Goal: Learn about a topic

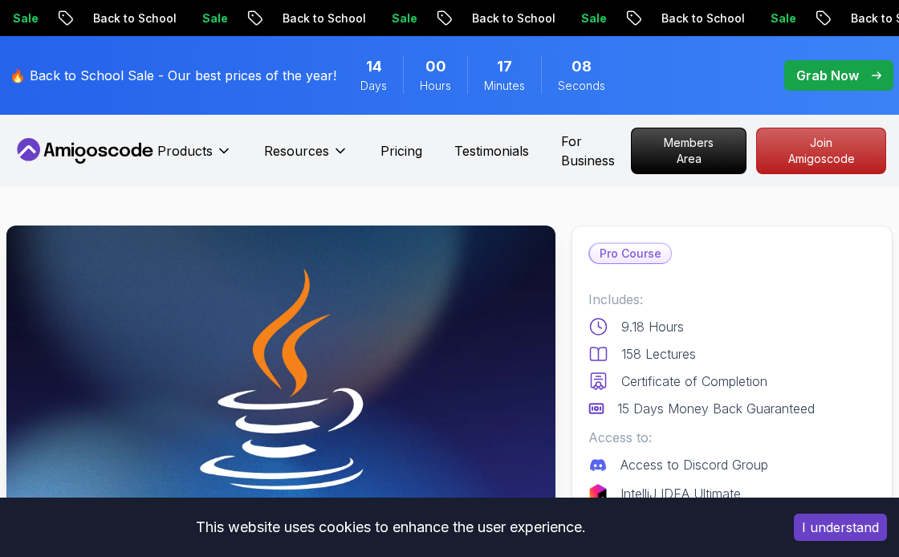
click at [428, 287] on img at bounding box center [280, 380] width 549 height 309
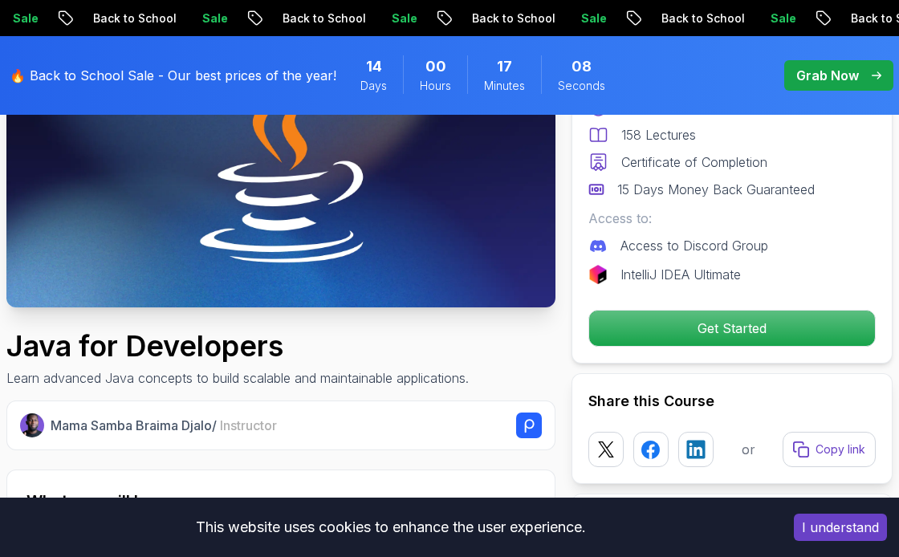
click at [439, 243] on img at bounding box center [280, 152] width 549 height 309
click at [460, 206] on img at bounding box center [280, 152] width 549 height 309
click at [480, 202] on img at bounding box center [280, 152] width 549 height 309
click at [411, 228] on img at bounding box center [280, 152] width 549 height 309
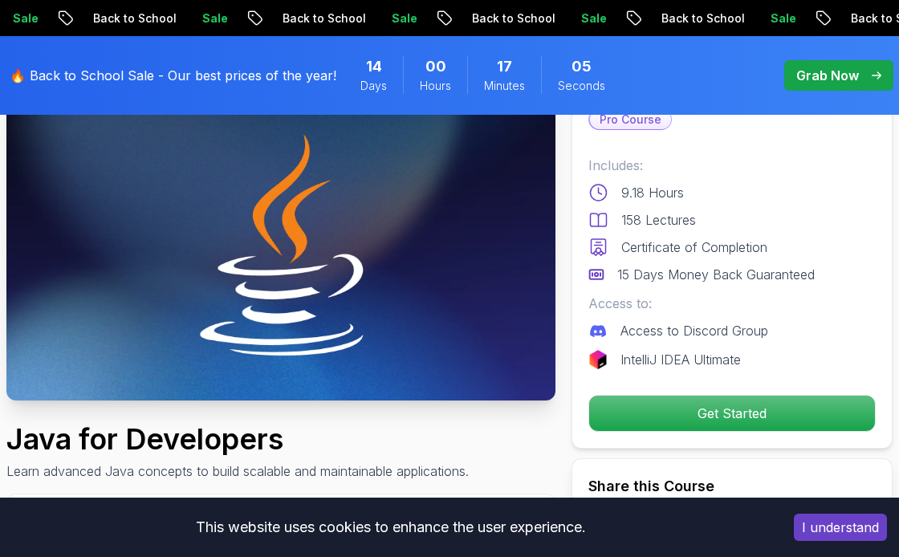
scroll to position [116, 0]
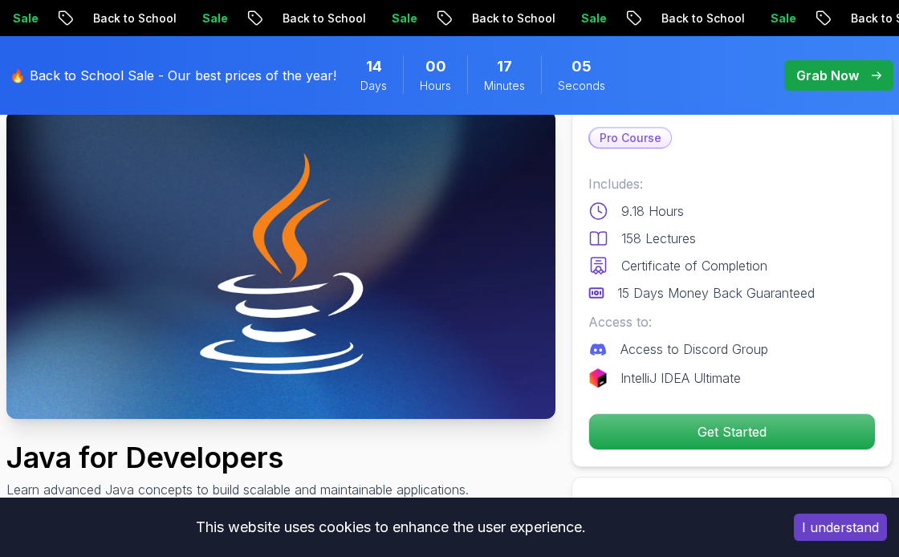
click at [450, 232] on img at bounding box center [280, 264] width 549 height 309
click at [441, 233] on img at bounding box center [280, 264] width 549 height 309
click at [463, 312] on img at bounding box center [280, 264] width 549 height 309
click at [442, 339] on img at bounding box center [280, 264] width 549 height 309
click at [418, 348] on img at bounding box center [280, 264] width 549 height 309
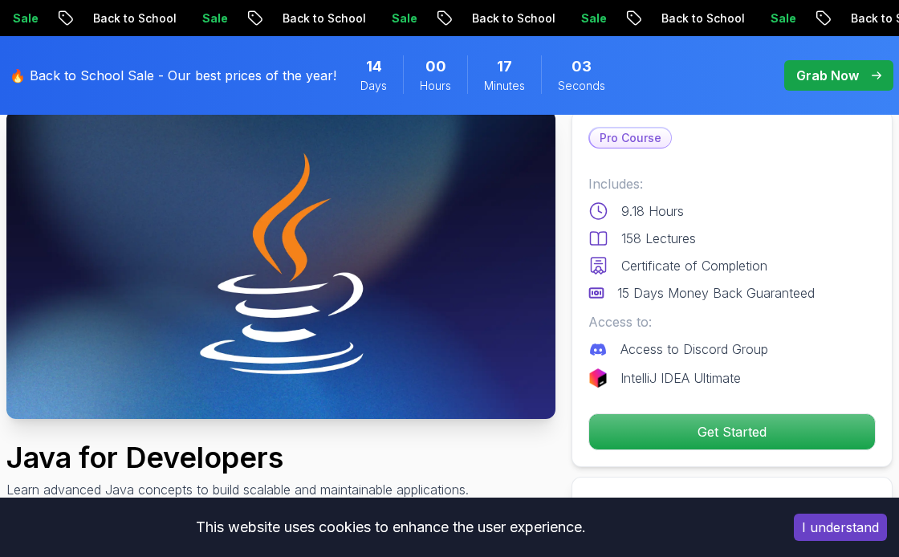
click at [423, 328] on img at bounding box center [280, 264] width 549 height 309
click at [439, 304] on img at bounding box center [280, 264] width 549 height 309
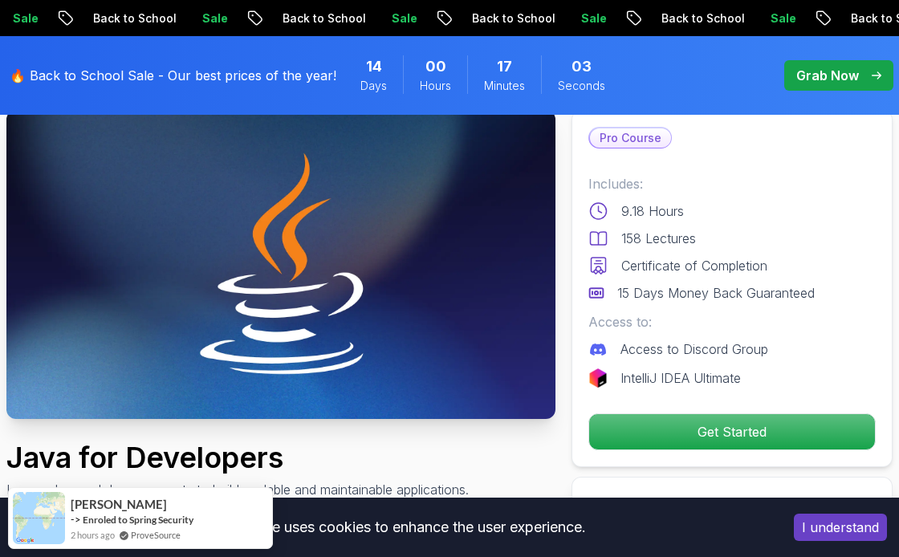
click at [437, 292] on img at bounding box center [280, 264] width 549 height 309
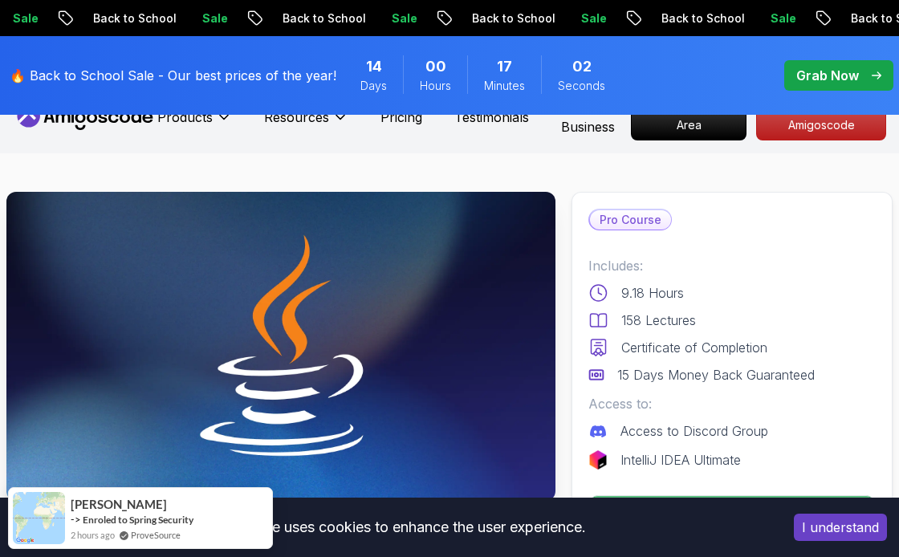
scroll to position [31, 0]
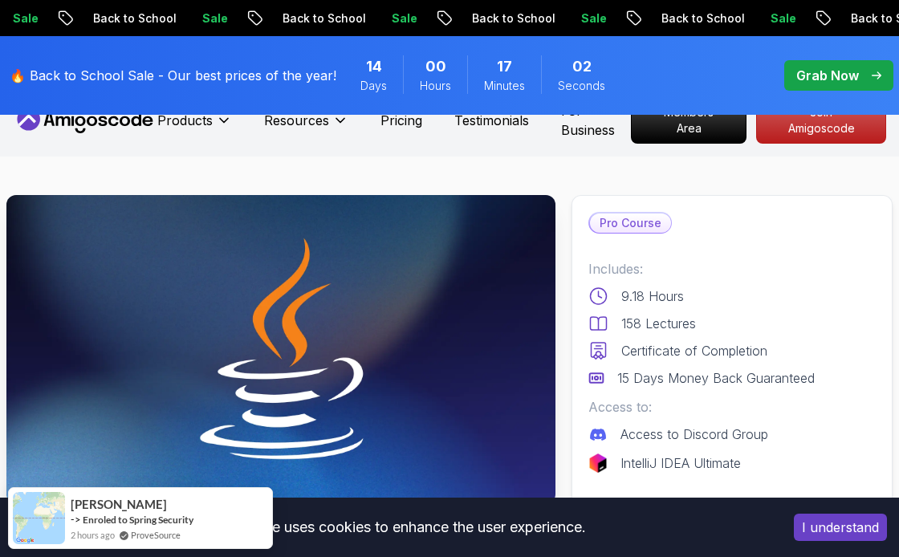
click at [467, 328] on img at bounding box center [280, 349] width 549 height 309
click at [479, 310] on img at bounding box center [280, 349] width 549 height 309
